Goal: Task Accomplishment & Management: Manage account settings

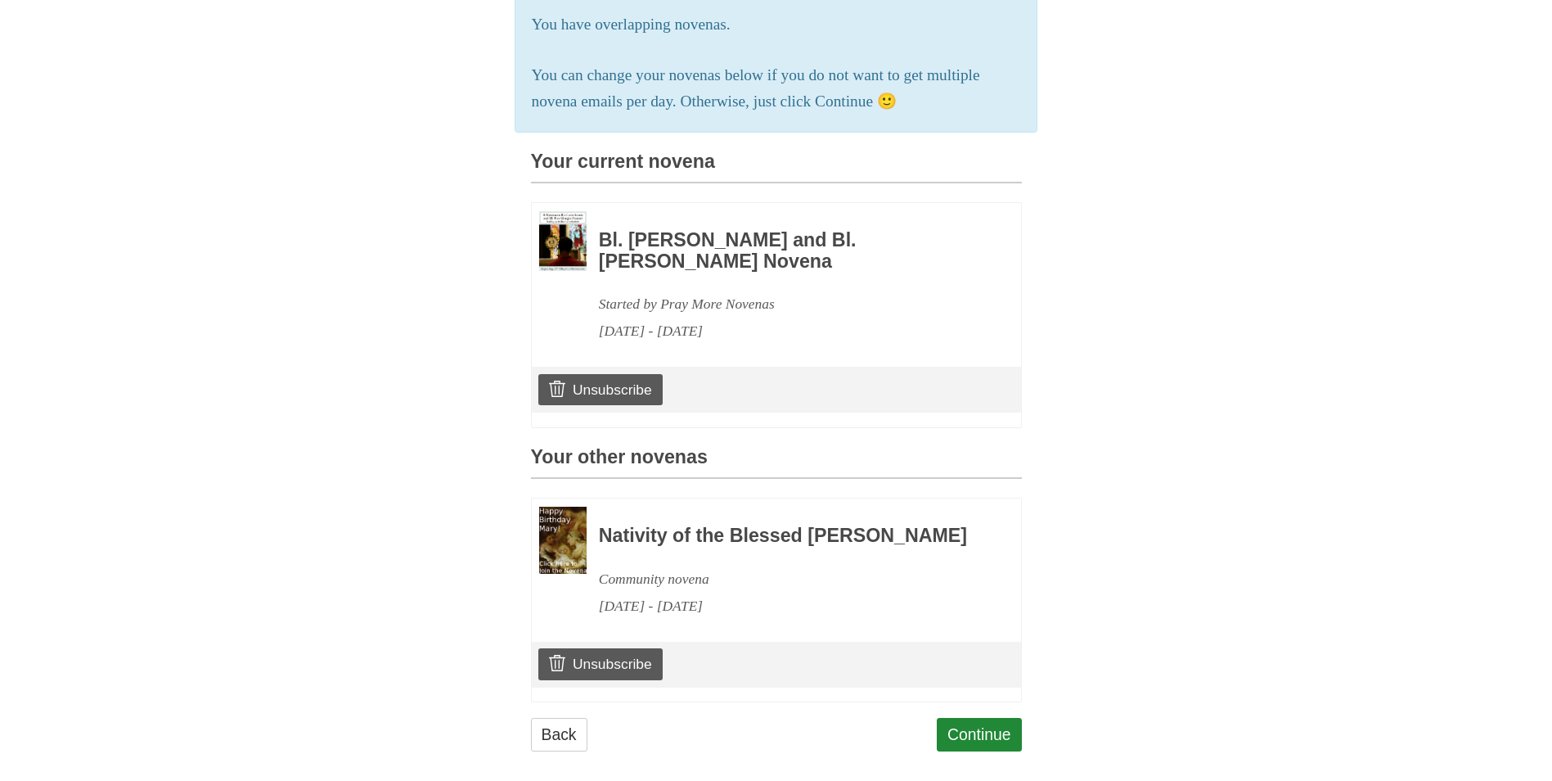
scroll to position [294, 0]
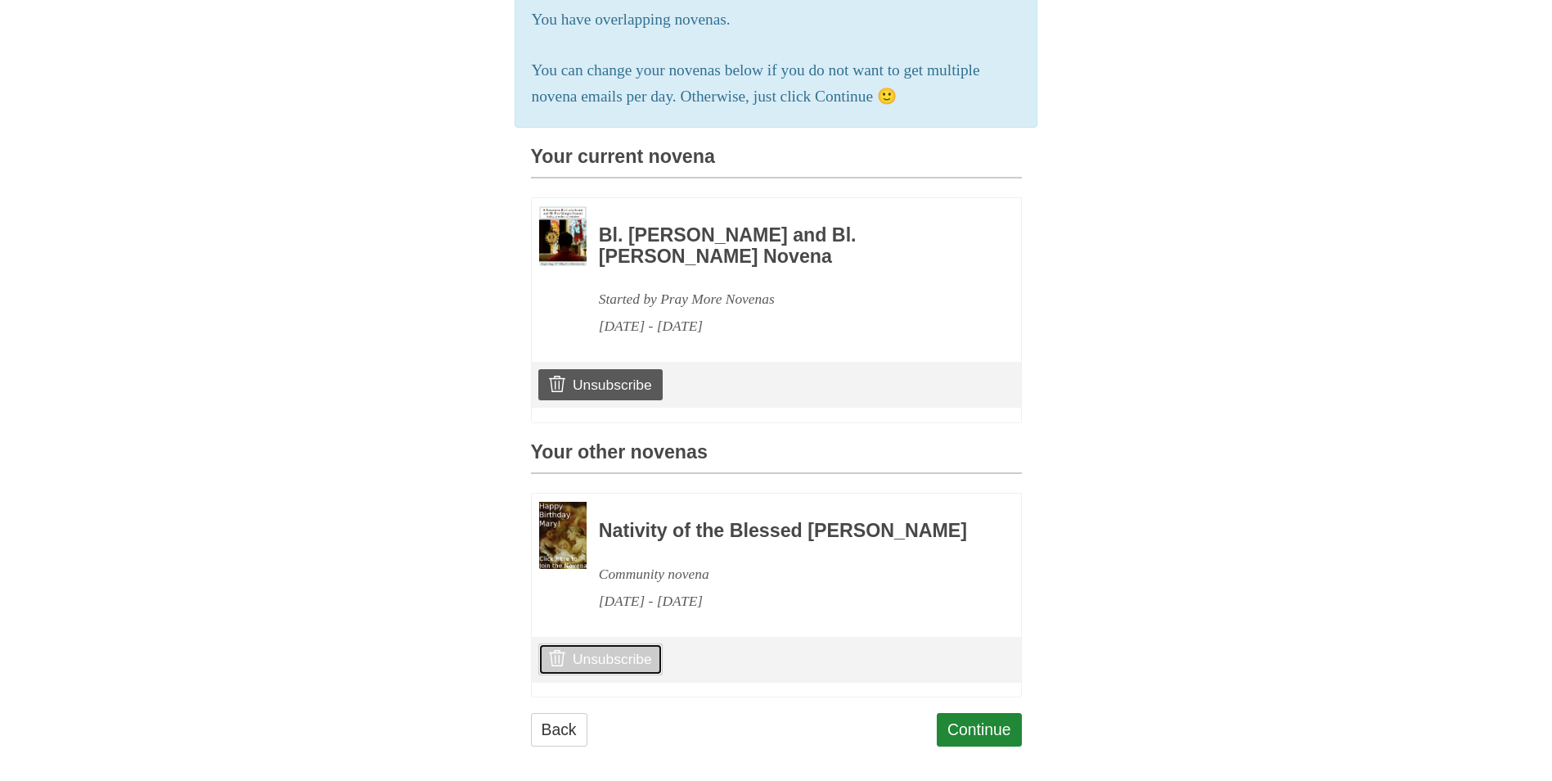
click at [620, 674] on link "Unsubscribe" at bounding box center [600, 658] width 124 height 31
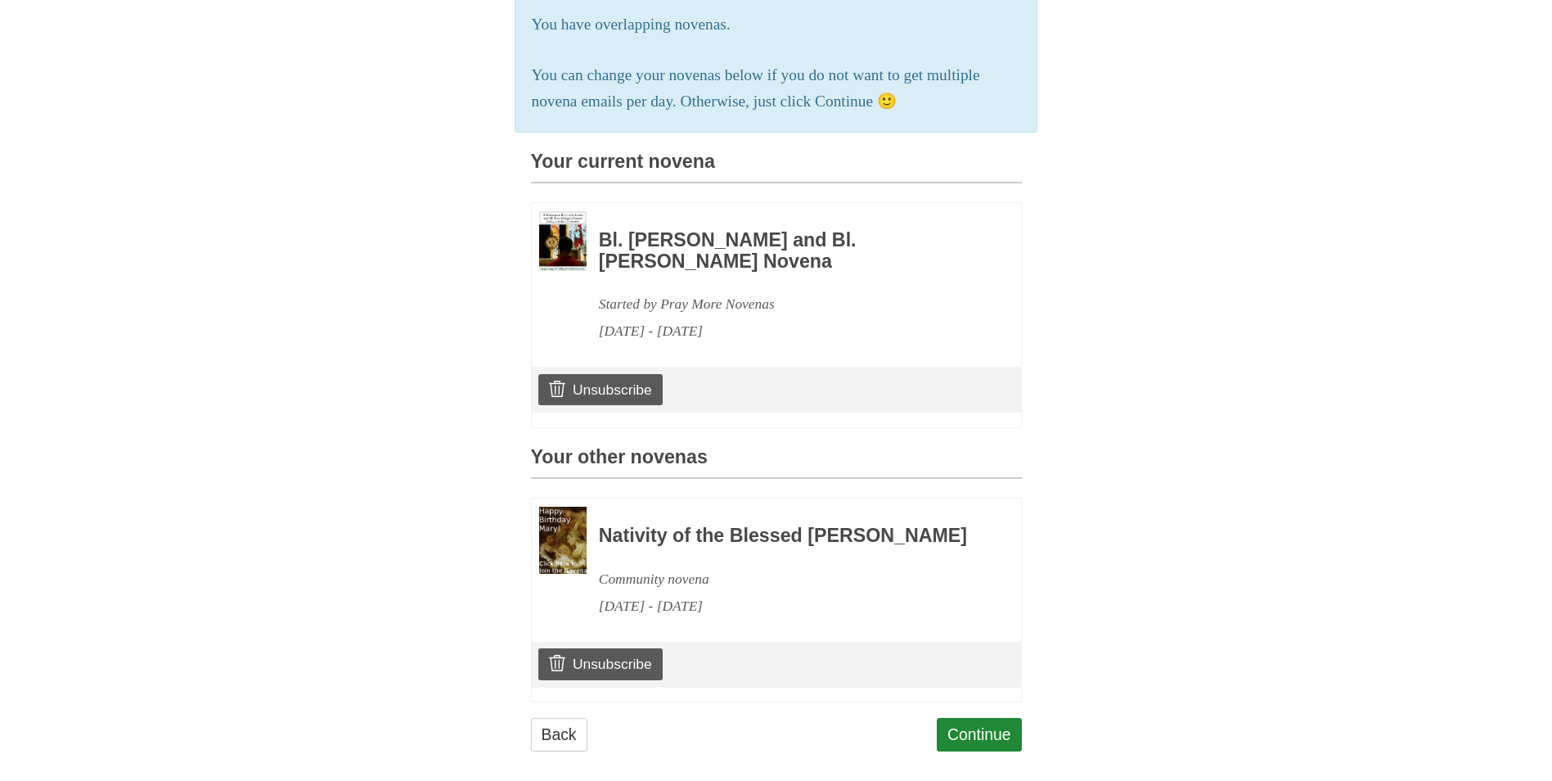
scroll to position [313, 0]
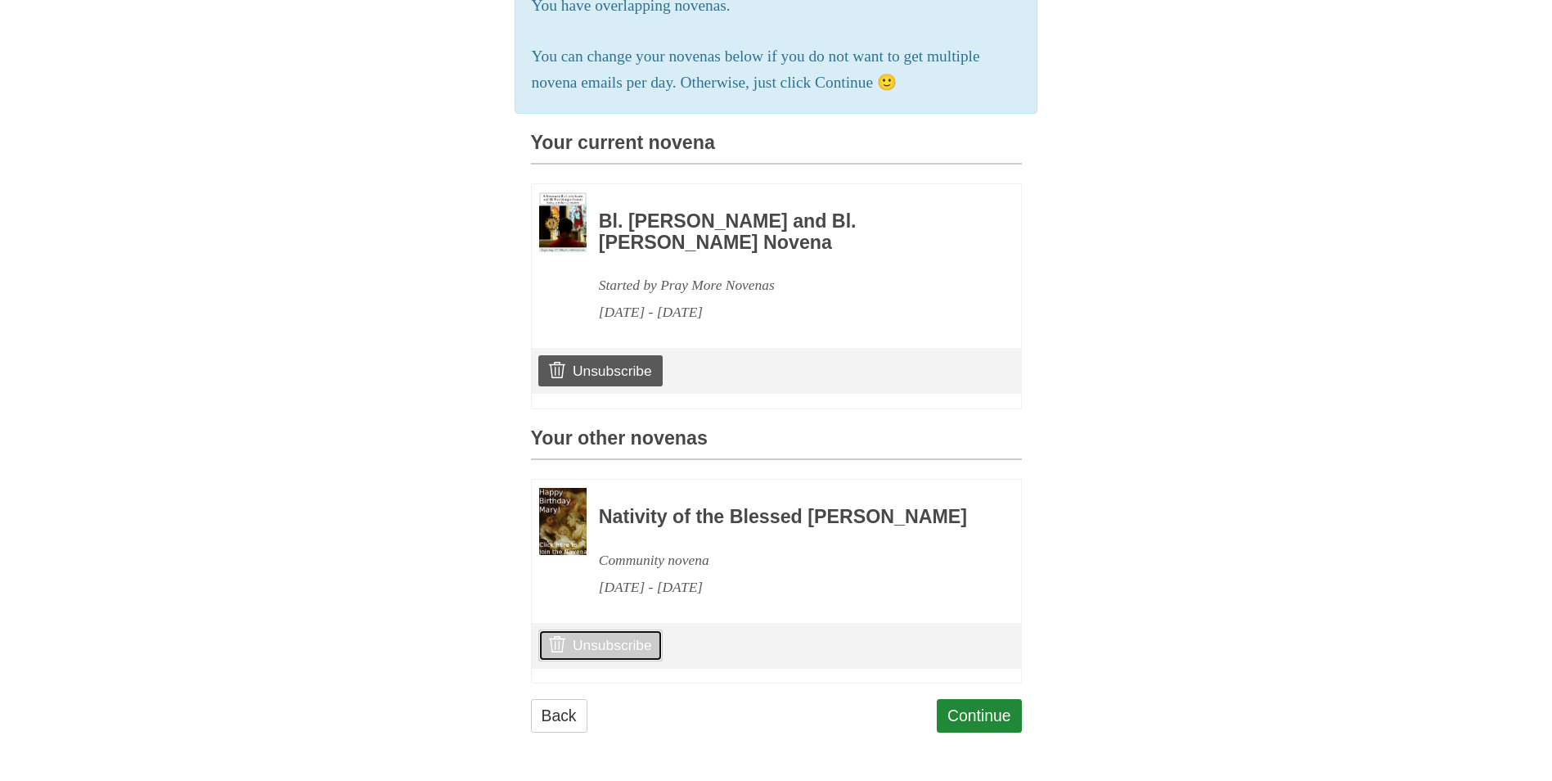
click at [621, 660] on link "Unsubscribe" at bounding box center [600, 644] width 124 height 31
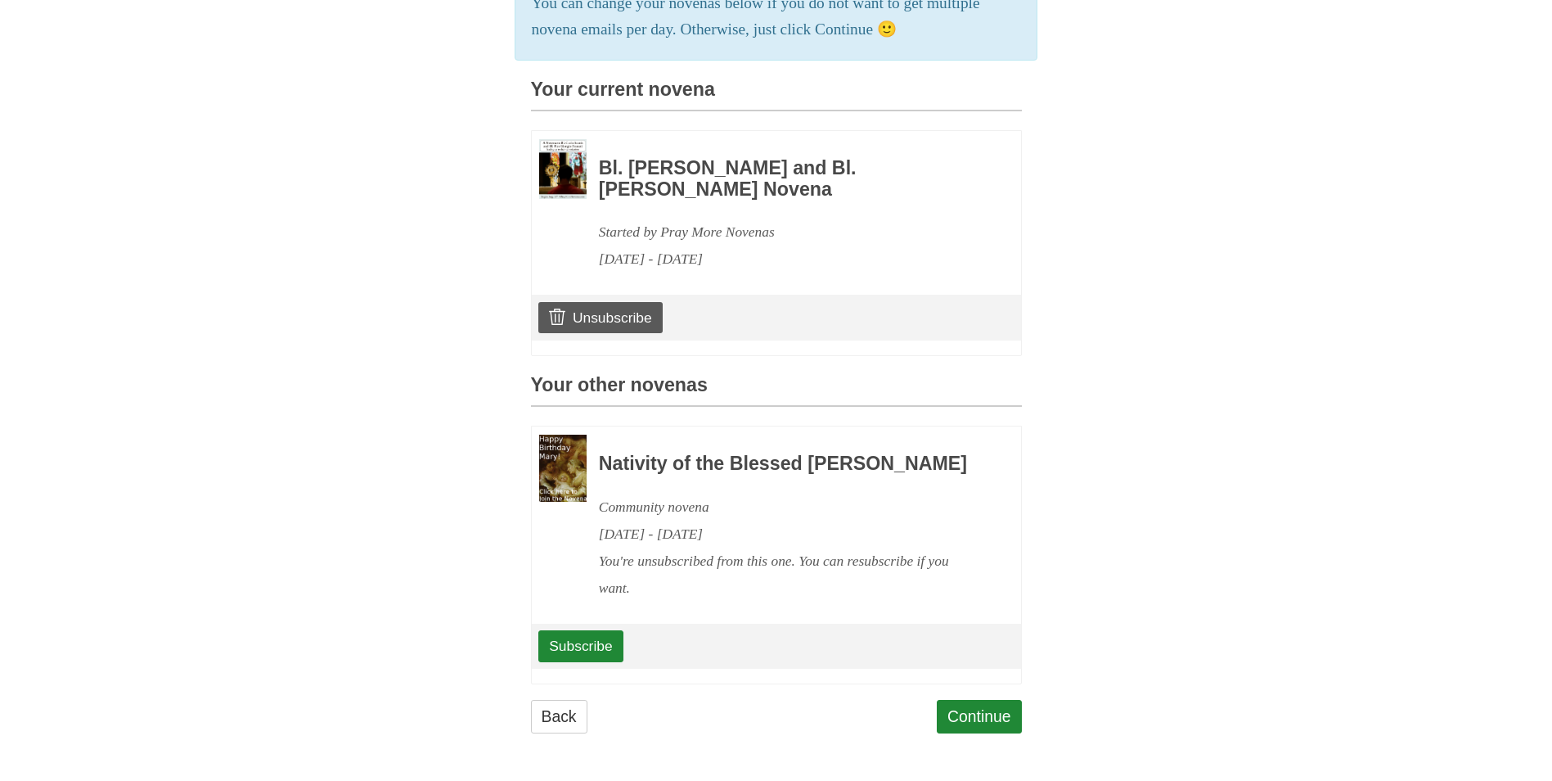
scroll to position [409, 0]
click at [980, 710] on link "Continue" at bounding box center [979, 717] width 85 height 34
